Goal: Task Accomplishment & Management: Manage account settings

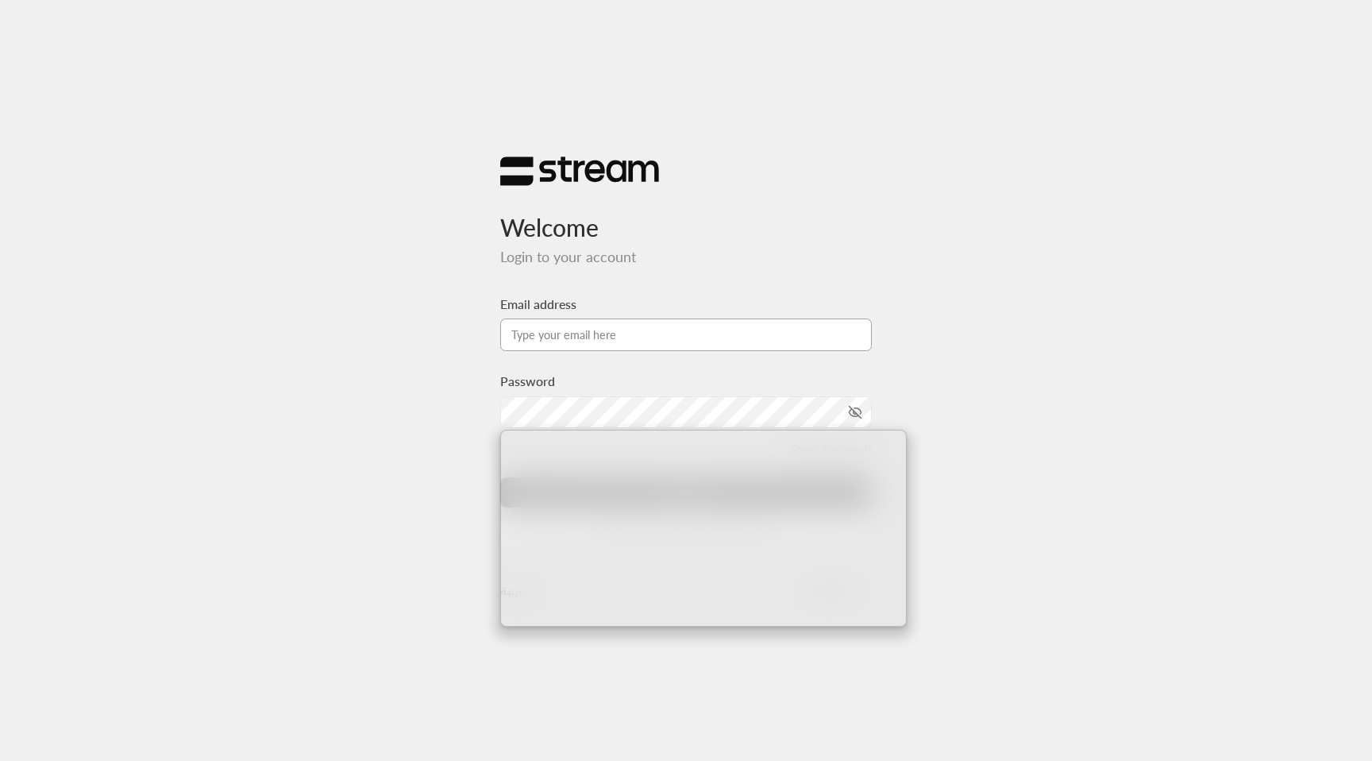
click at [626, 325] on input "Email address" at bounding box center [686, 334] width 372 height 33
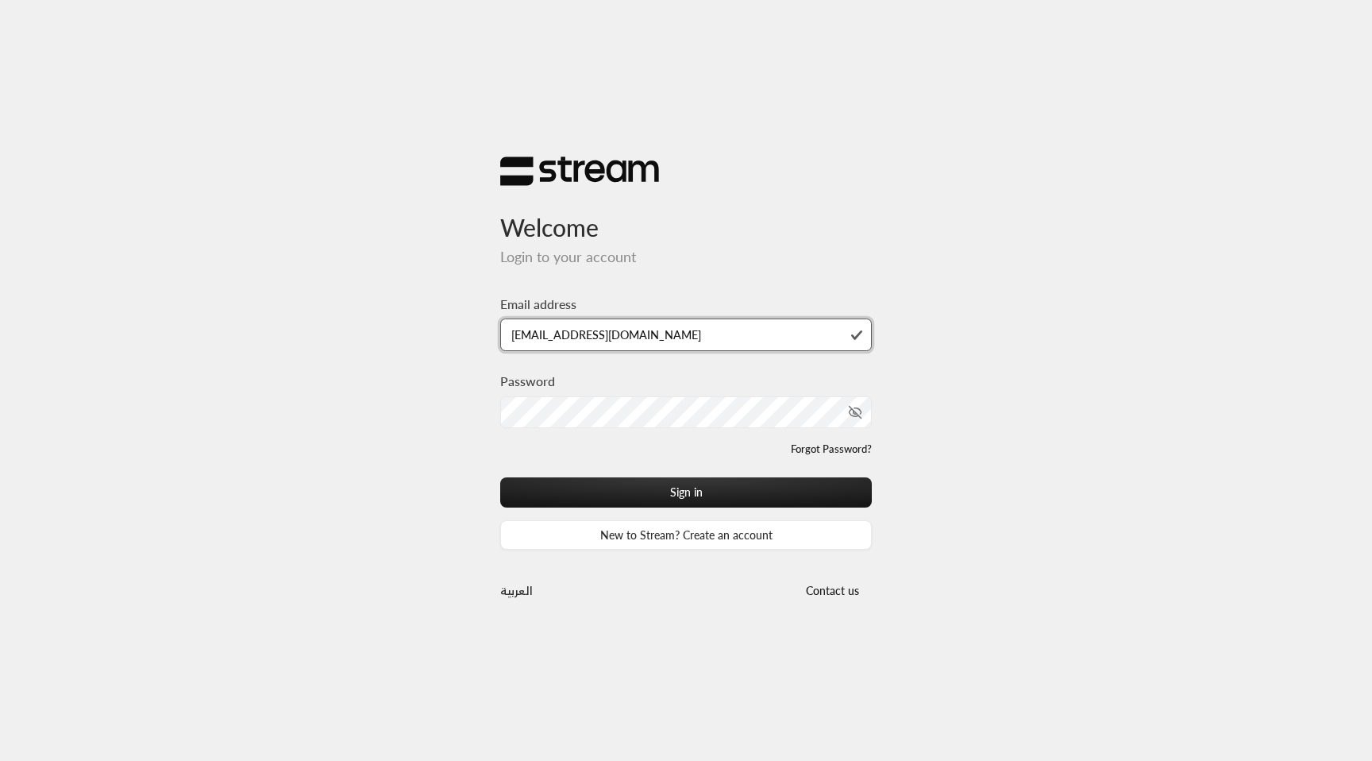
type input "[EMAIL_ADDRESS][DOMAIN_NAME]"
click at [500, 477] on button "Sign in" at bounding box center [686, 491] width 372 height 29
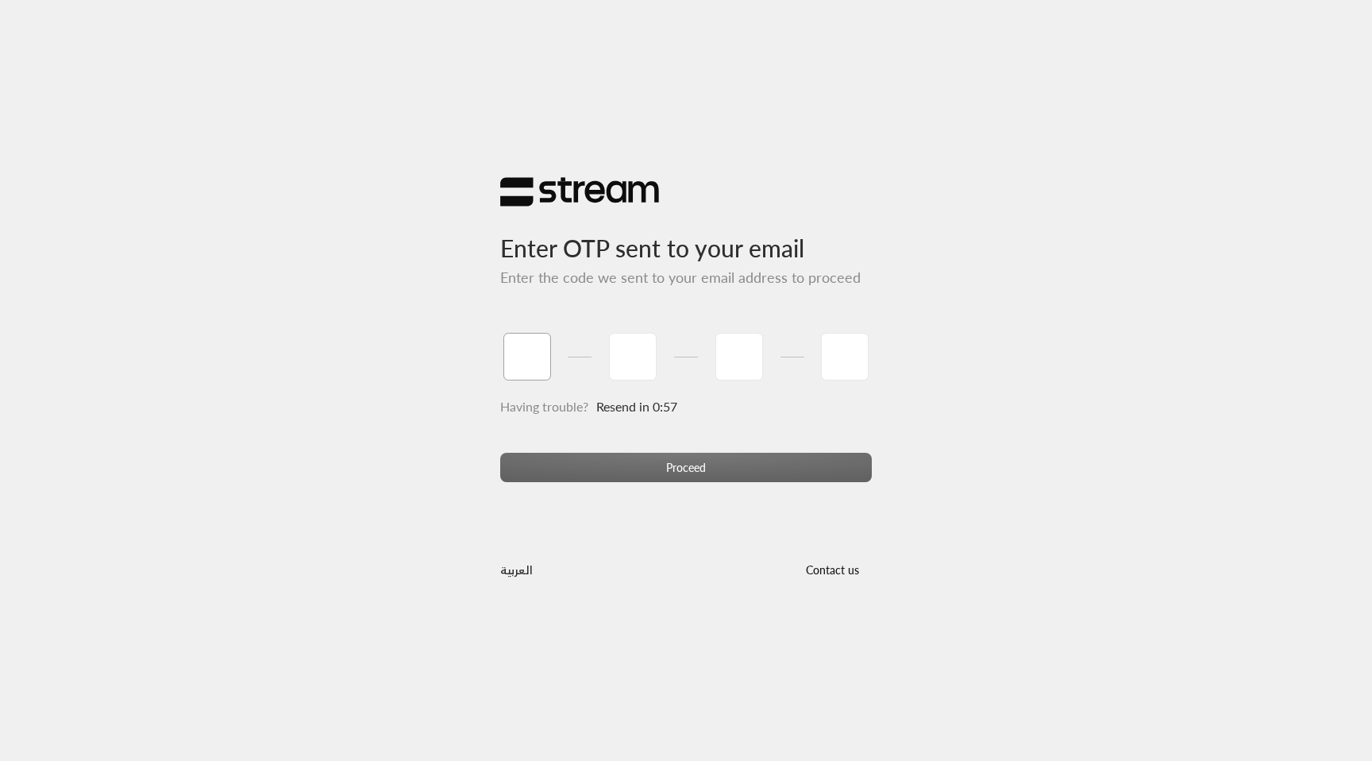
type input "1"
type input "2"
type input "3"
type input "4"
